Goal: Find specific page/section: Find specific page/section

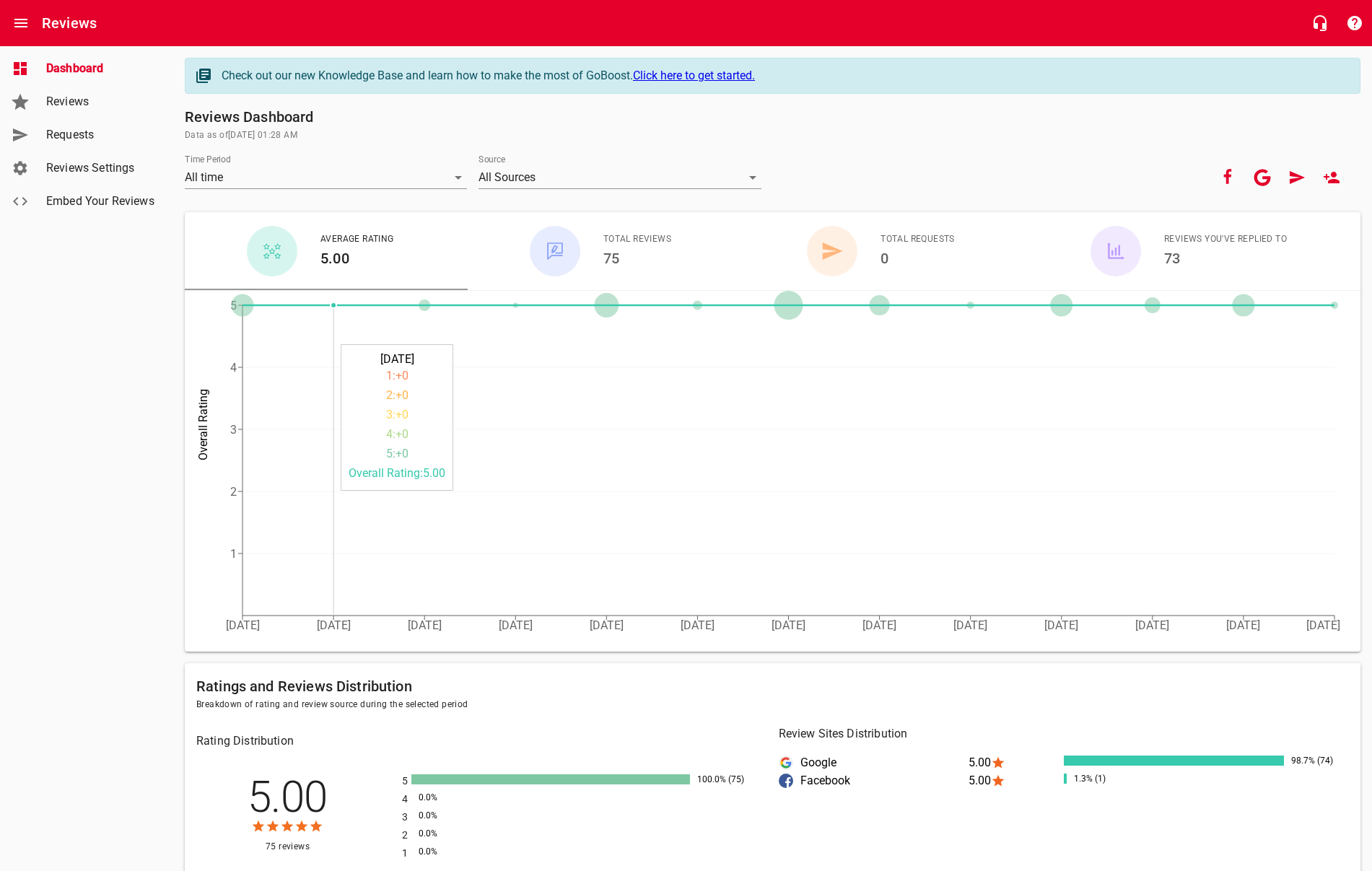
scroll to position [5, 0]
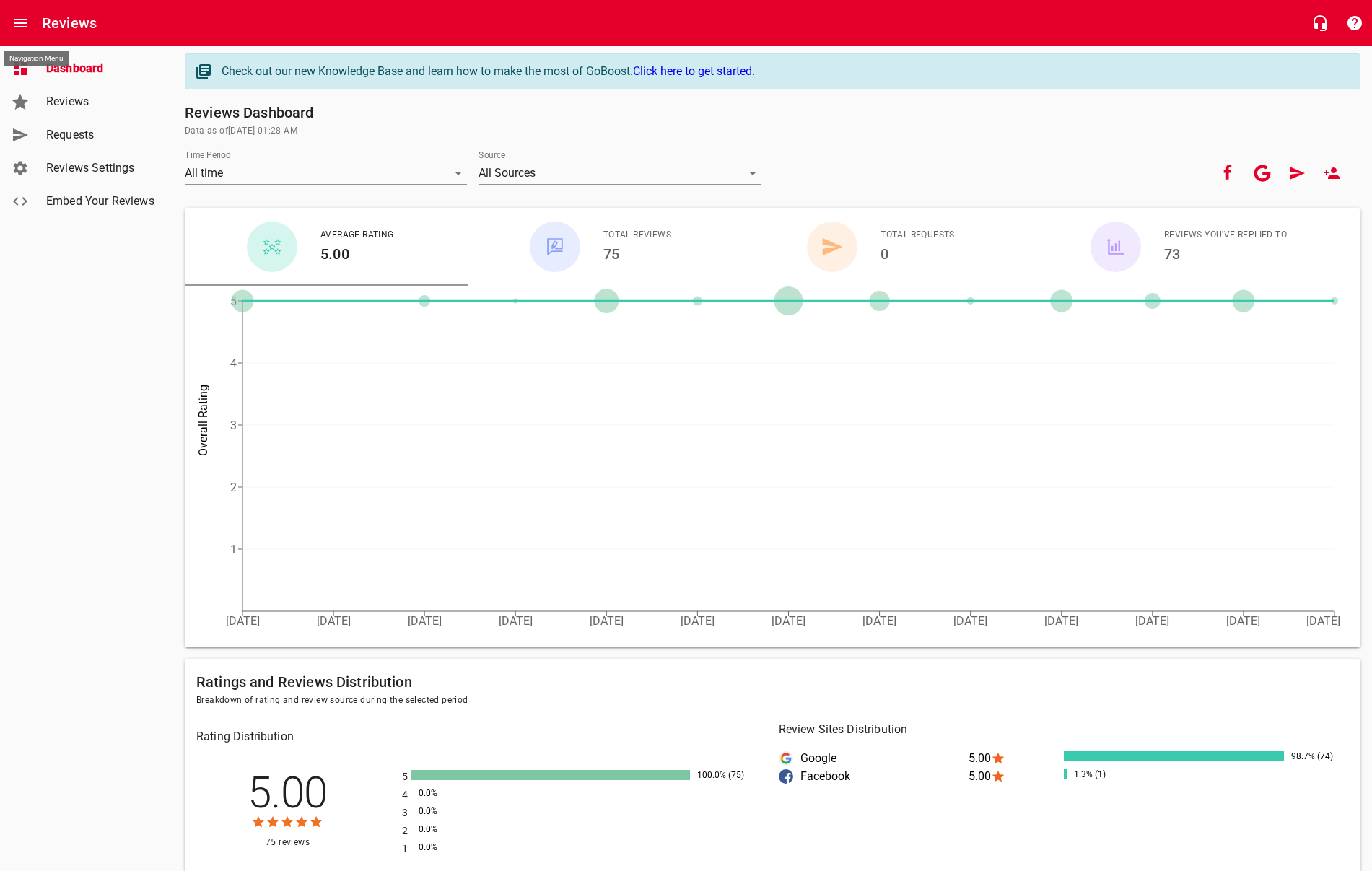
click at [29, 26] on button "Open drawer" at bounding box center [21, 23] width 35 height 35
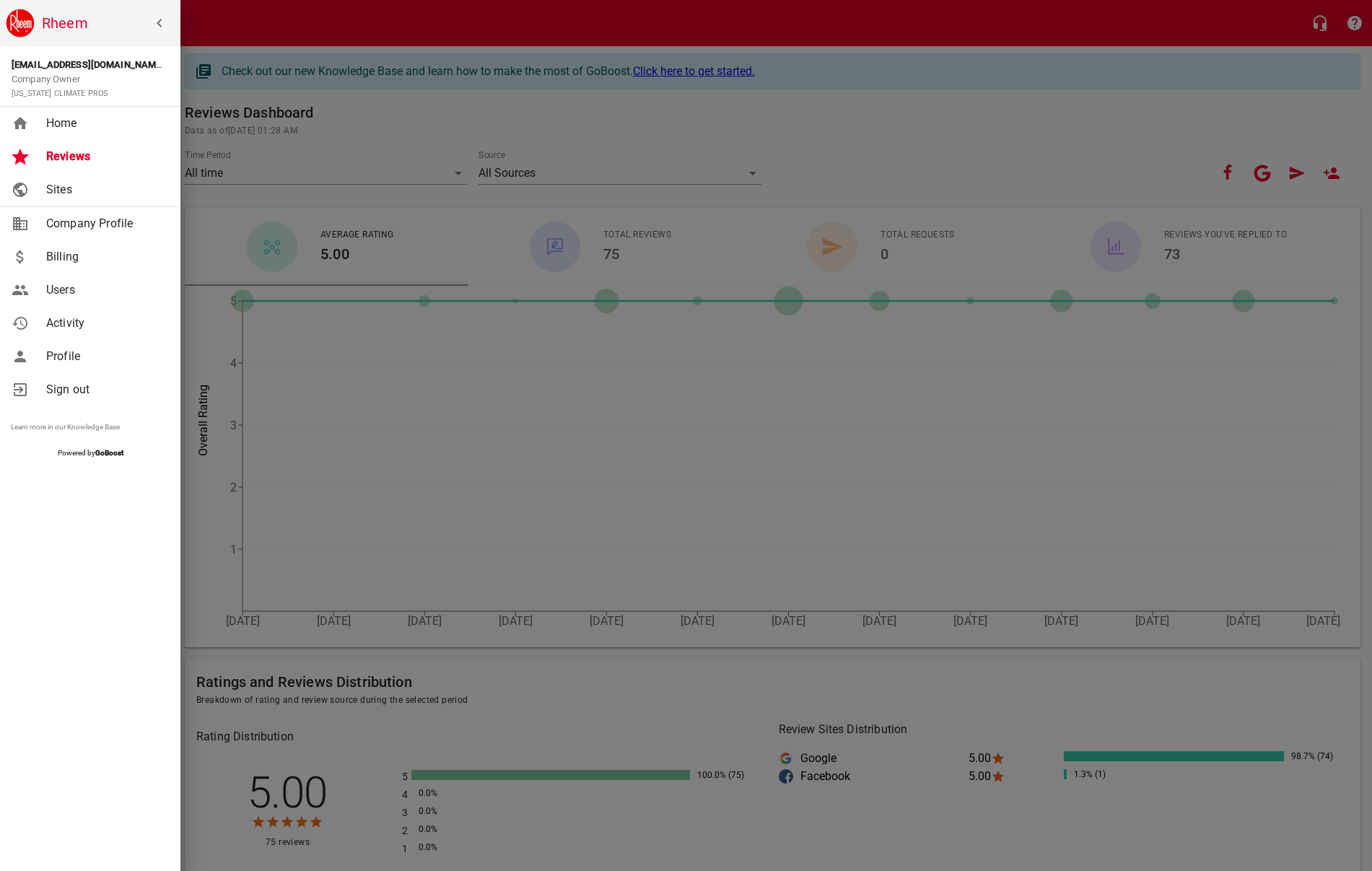
click at [106, 324] on span "Activity" at bounding box center [104, 323] width 117 height 17
